Goal: Information Seeking & Learning: Check status

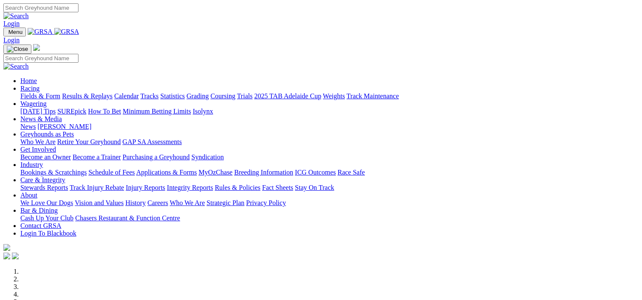
scroll to position [293, 0]
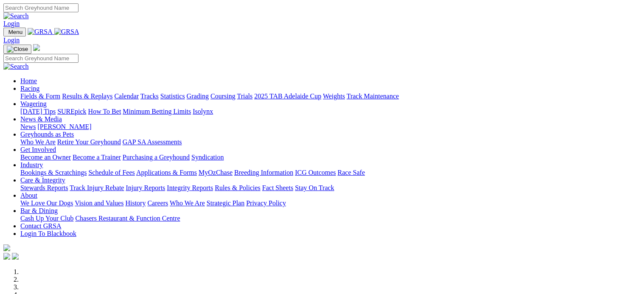
click at [112, 92] on link "Results & Replays" at bounding box center [87, 95] width 50 height 7
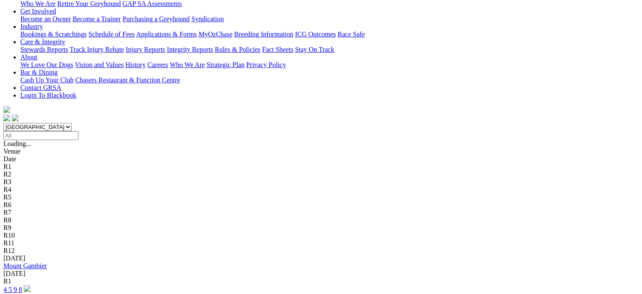
scroll to position [154, 0]
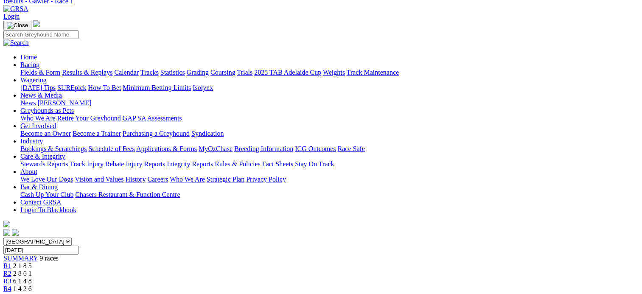
scroll to position [40, 0]
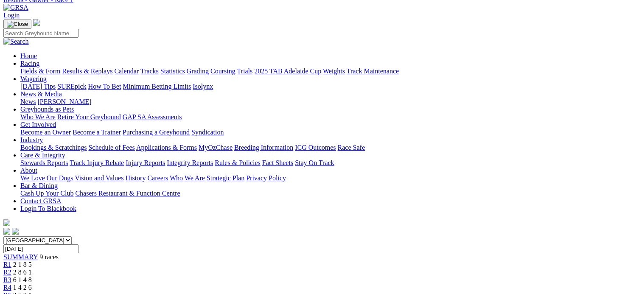
click at [112, 67] on link "Results & Replays" at bounding box center [87, 70] width 50 height 7
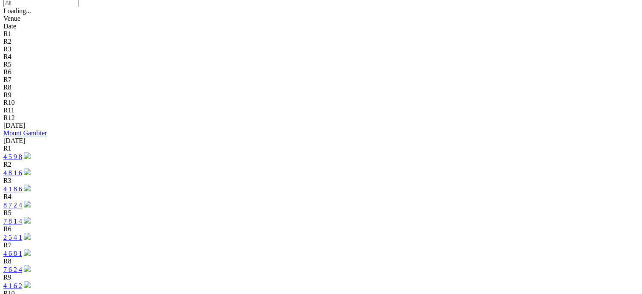
scroll to position [287, 0]
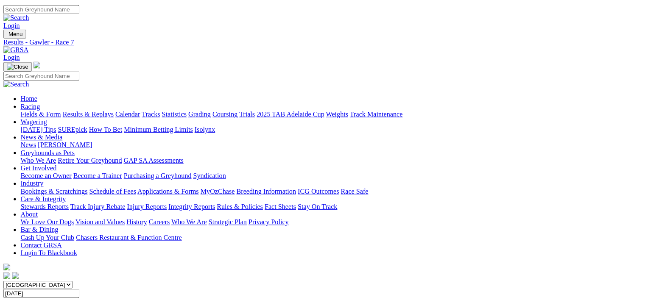
scroll to position [177, 0]
